Goal: Information Seeking & Learning: Learn about a topic

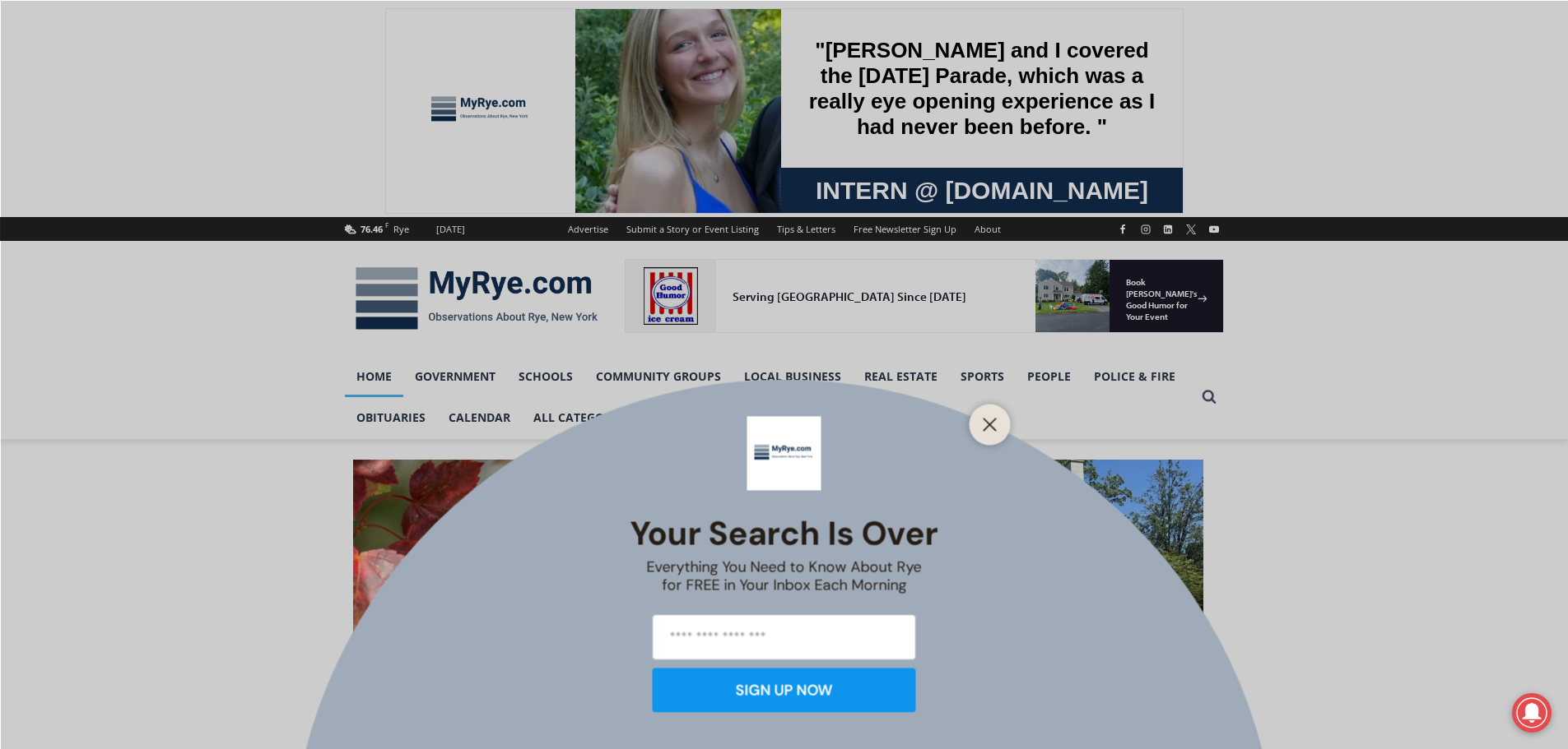
click at [1002, 424] on div at bounding box center [990, 425] width 41 height 41
click at [992, 422] on line "Close" at bounding box center [989, 425] width 11 height 11
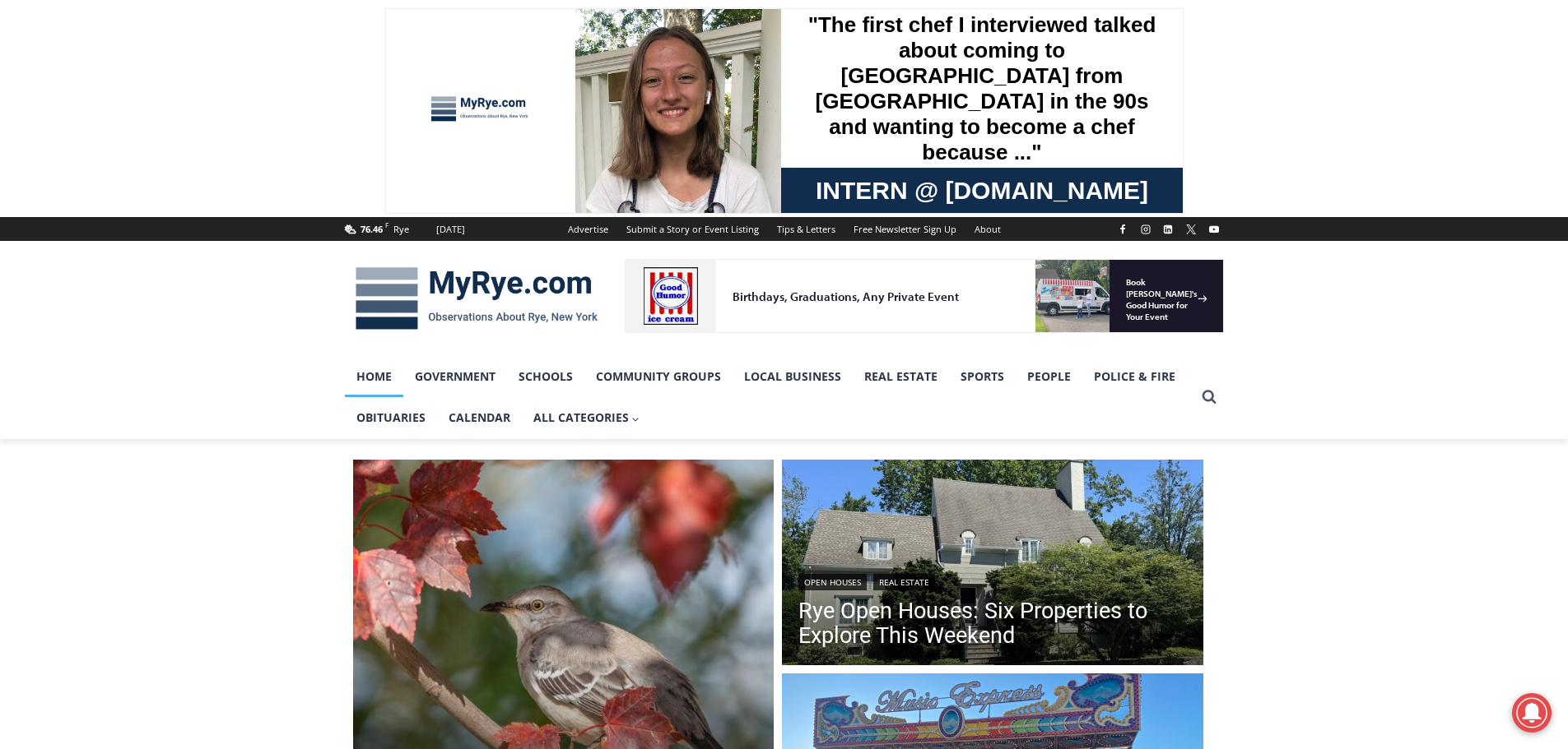
click at [995, 379] on link "Sports" at bounding box center [981, 377] width 66 height 41
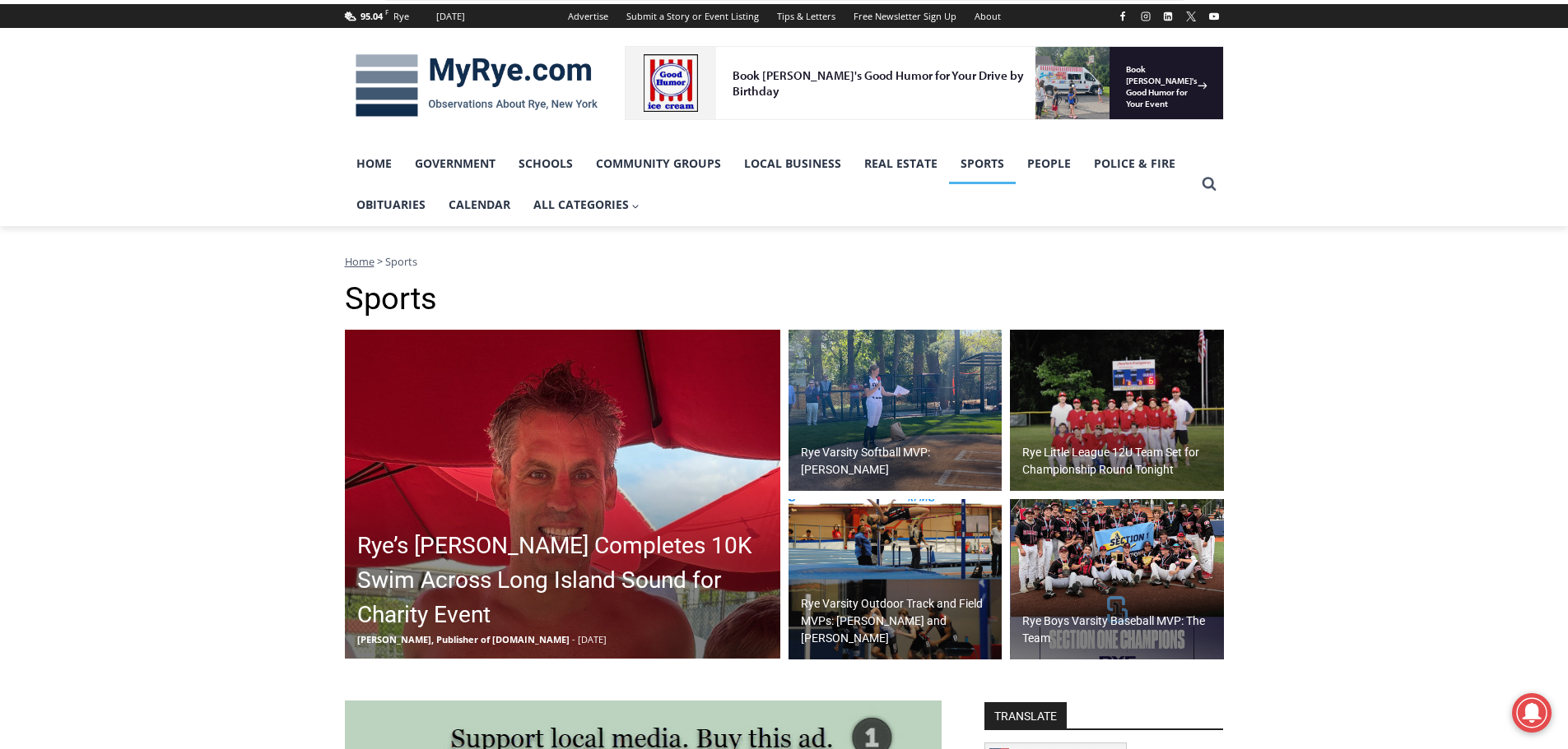
scroll to position [329, 0]
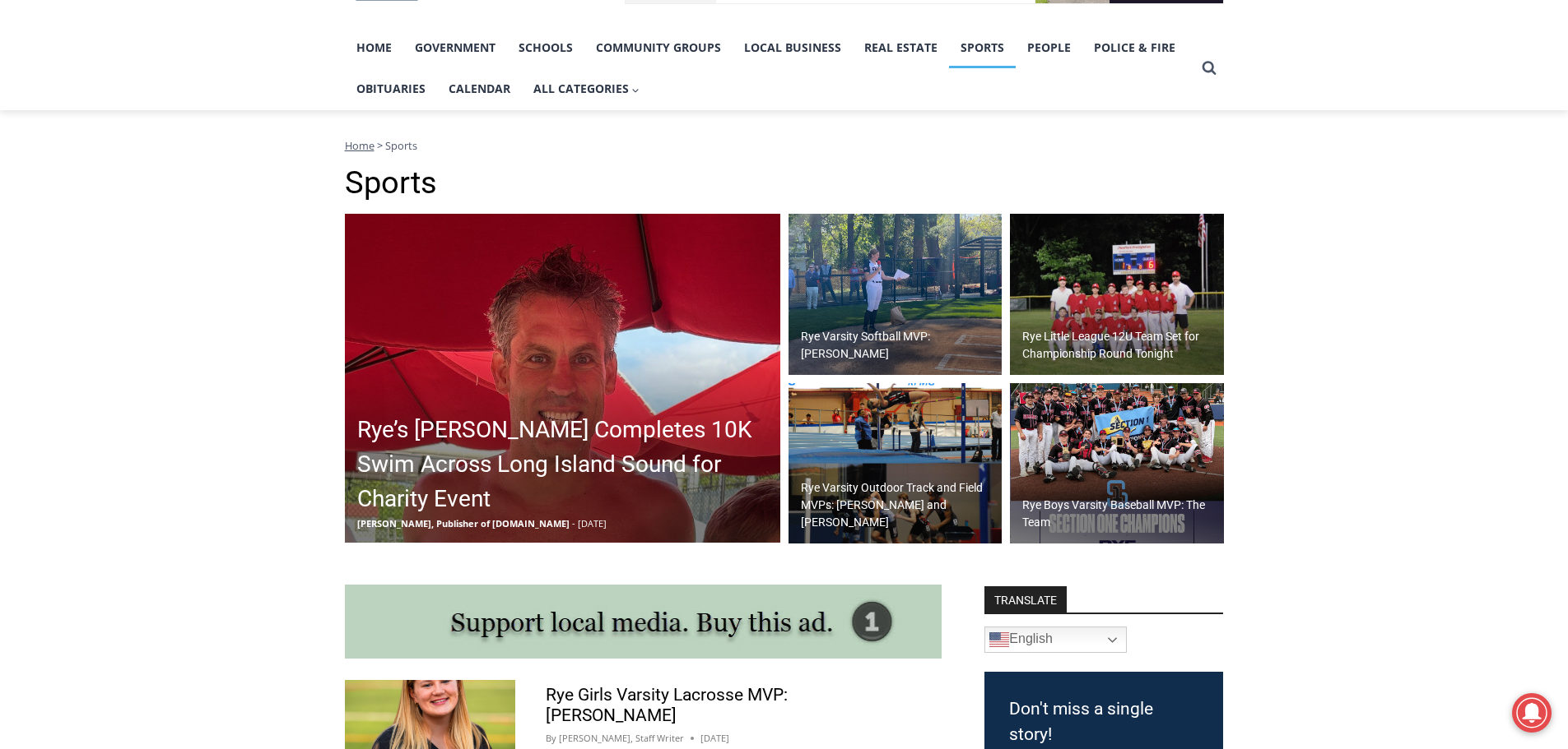
click at [1060, 345] on h2 "Rye Little League 12U Team Set for Championship Round Tonight" at bounding box center [1121, 345] width 197 height 35
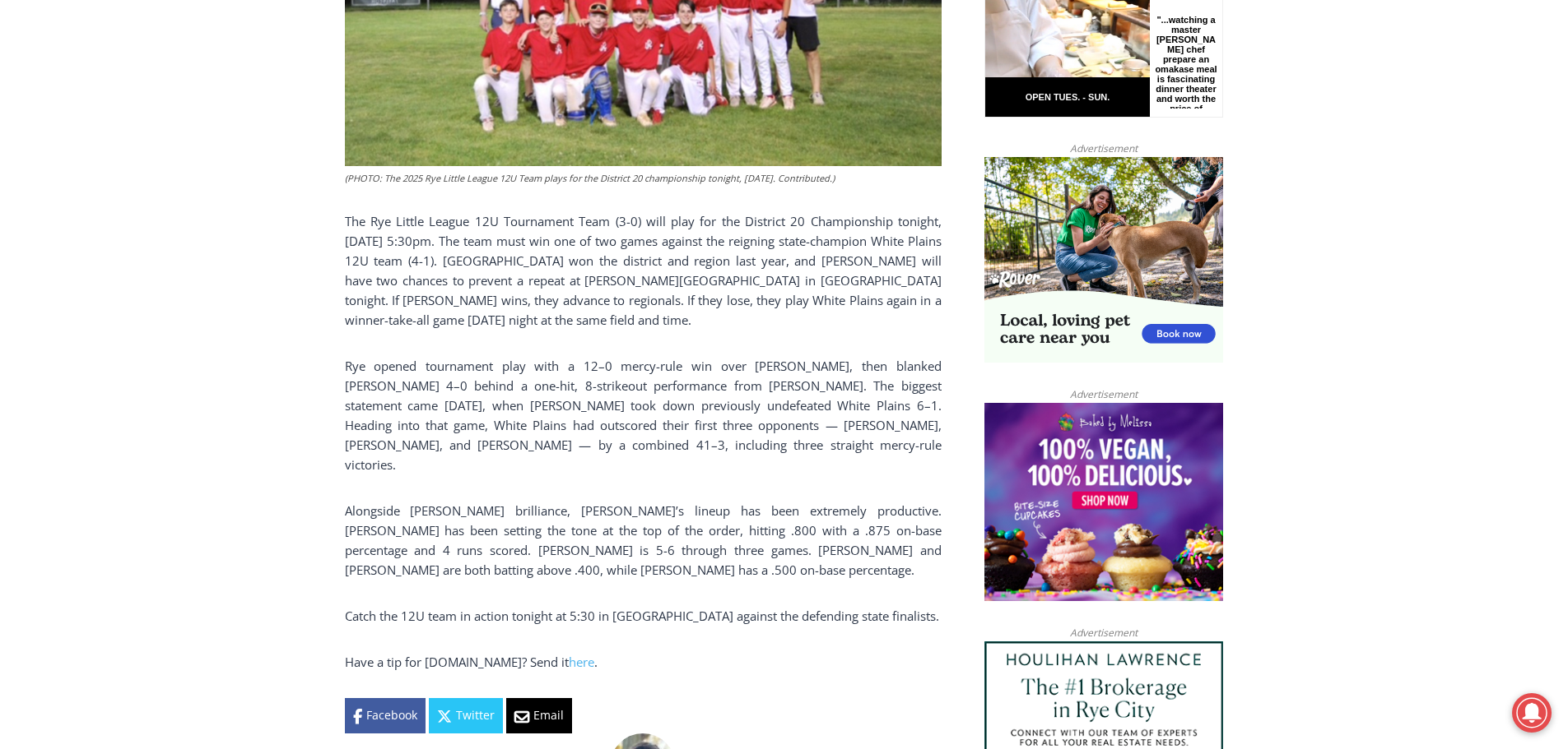
scroll to position [1040, 0]
